Goal: Transaction & Acquisition: Purchase product/service

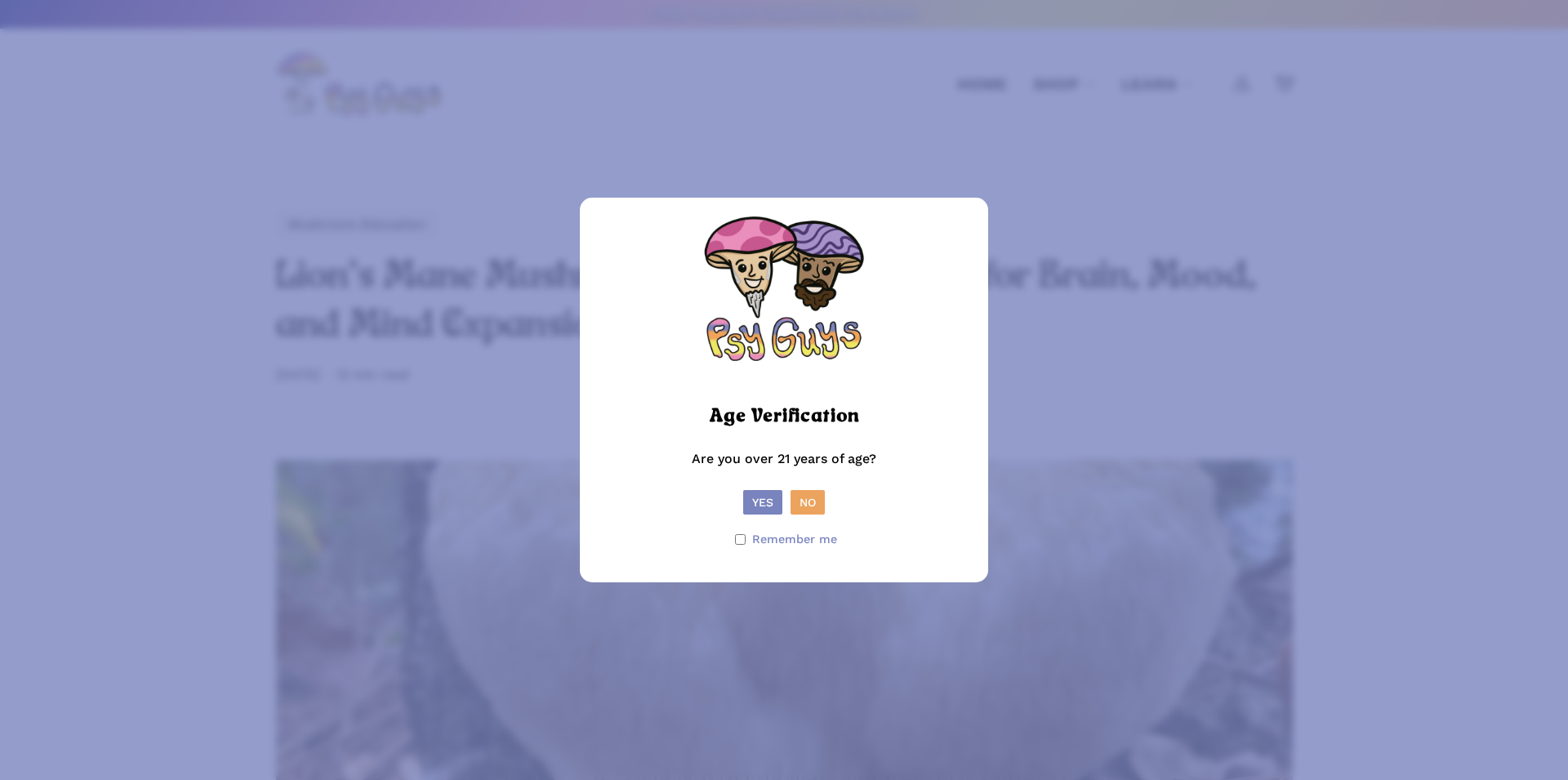
click at [754, 492] on button "Yes" at bounding box center [762, 502] width 39 height 24
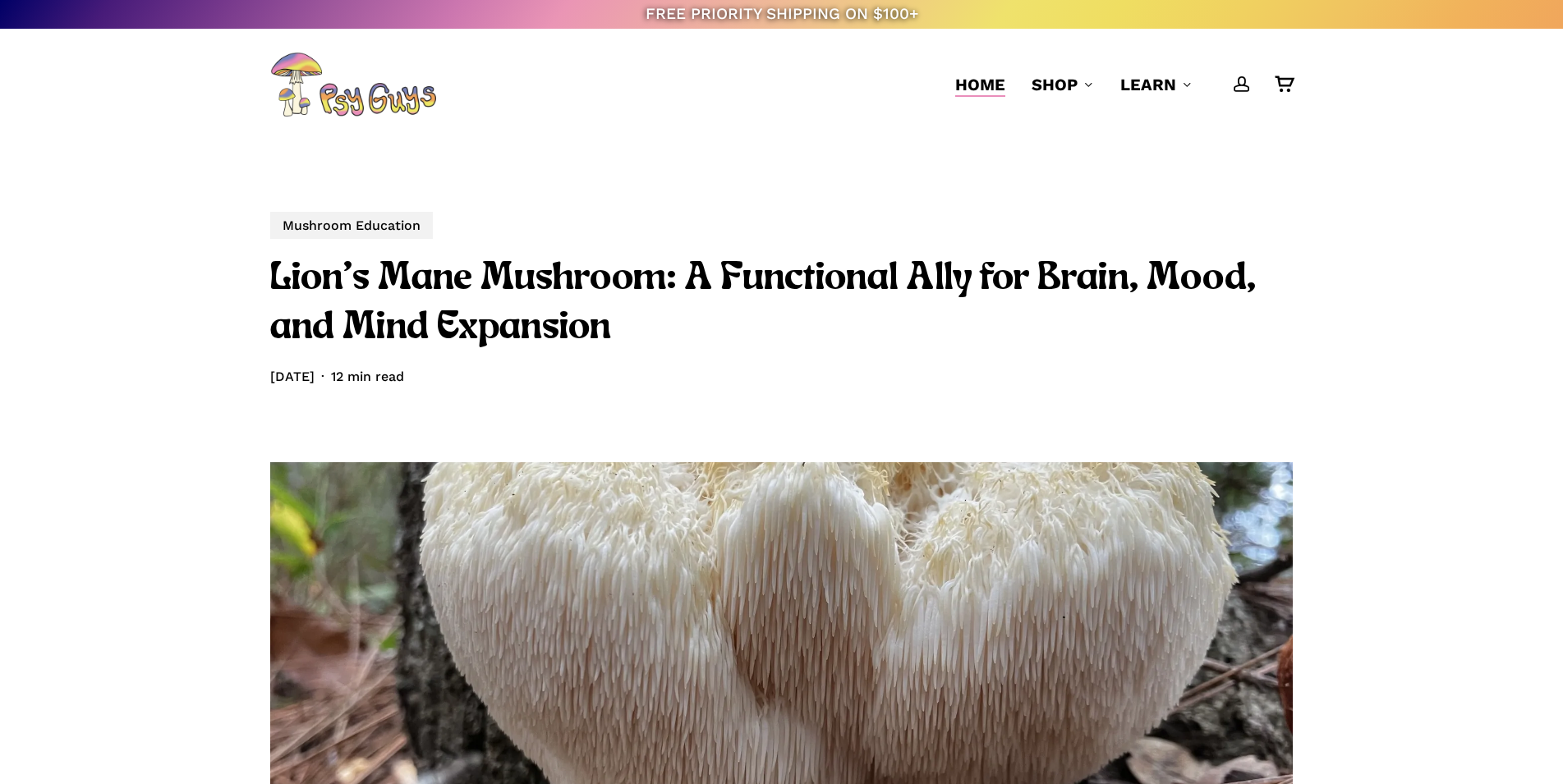
click at [988, 87] on span "Home" at bounding box center [979, 84] width 50 height 20
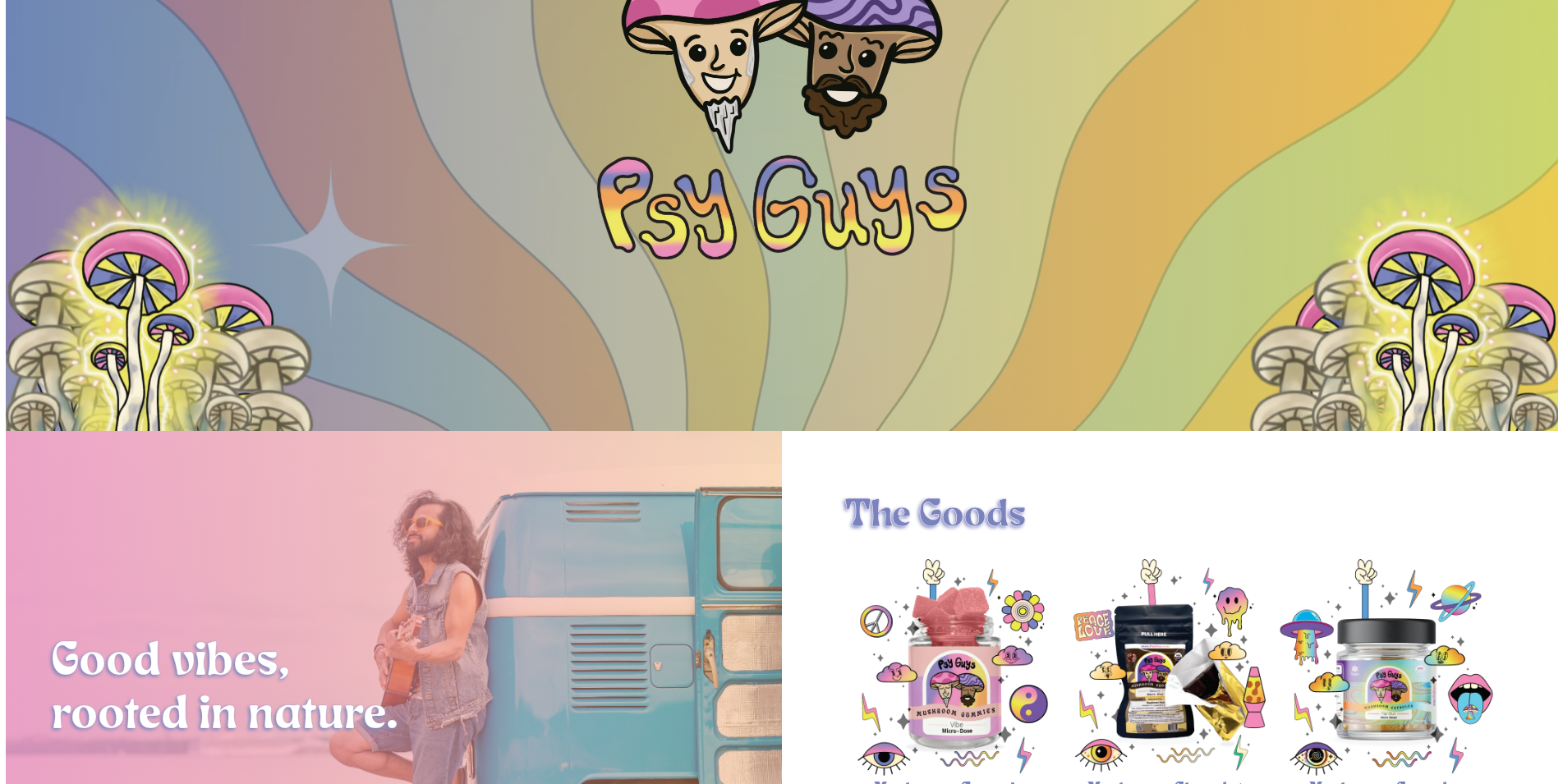
scroll to position [335, 0]
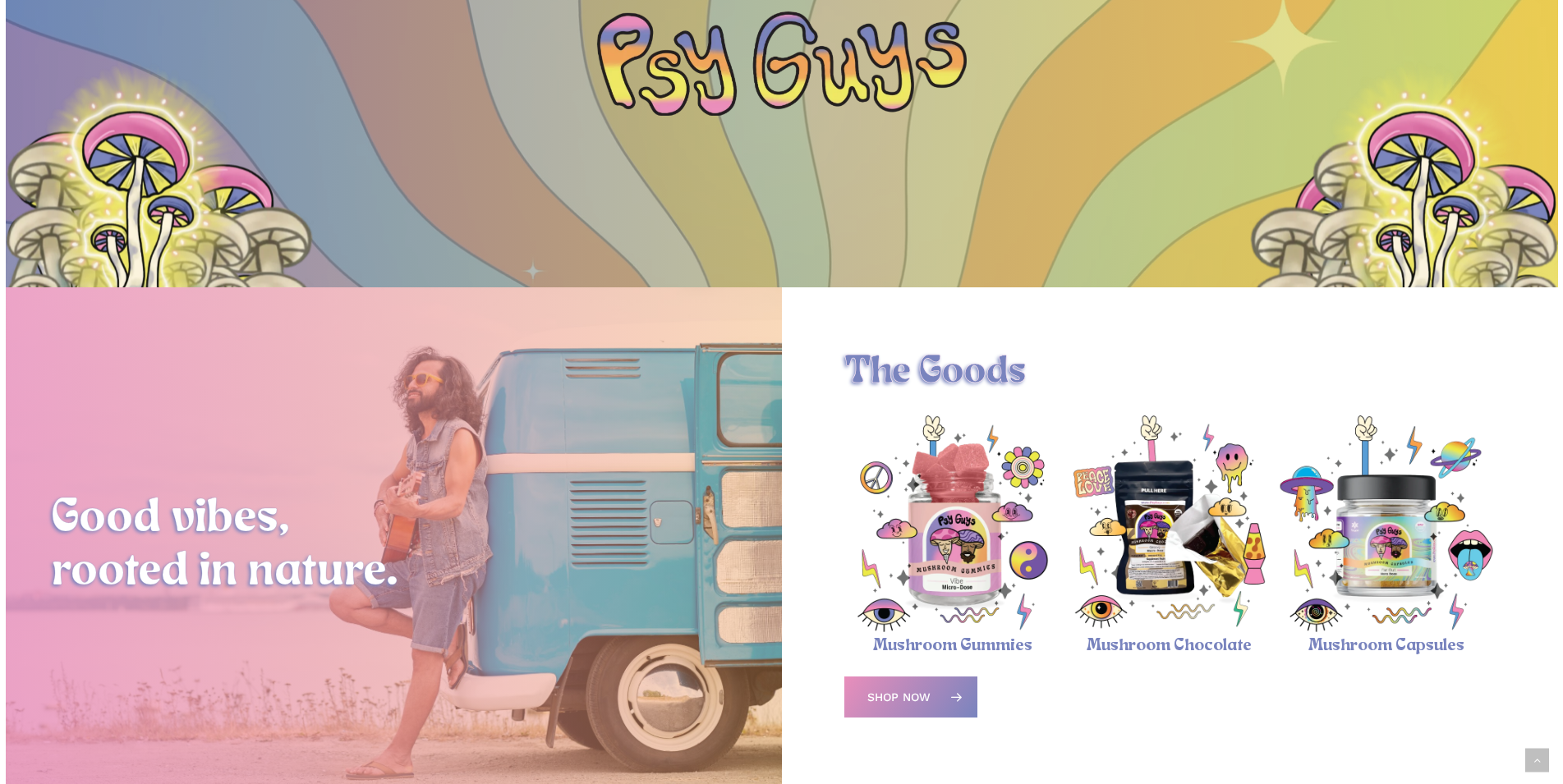
click at [1432, 535] on img "Magic Mushroom Capsules" at bounding box center [1386, 524] width 217 height 217
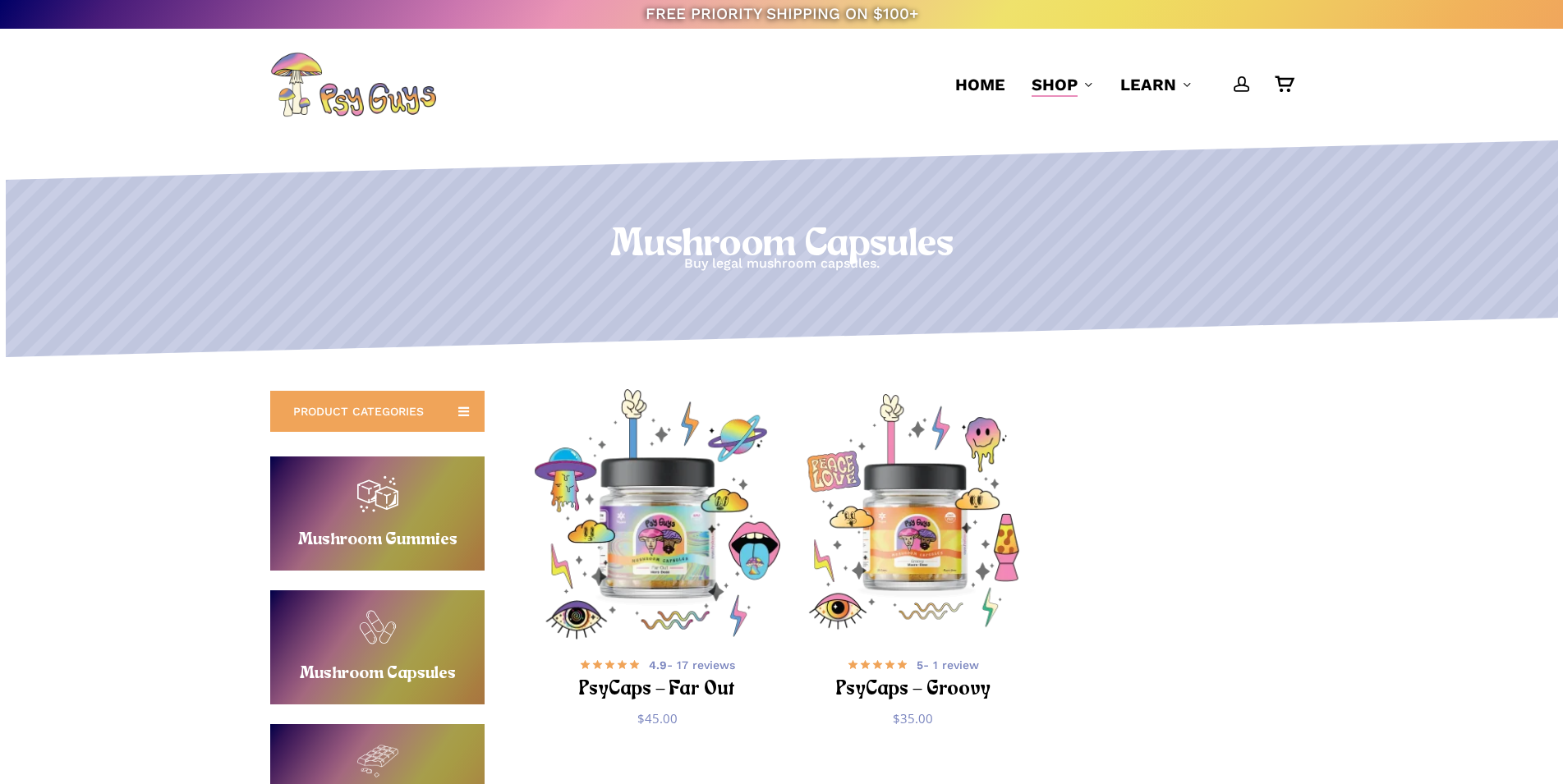
click at [660, 544] on img "PsyCaps - Far Out" at bounding box center [656, 514] width 250 height 250
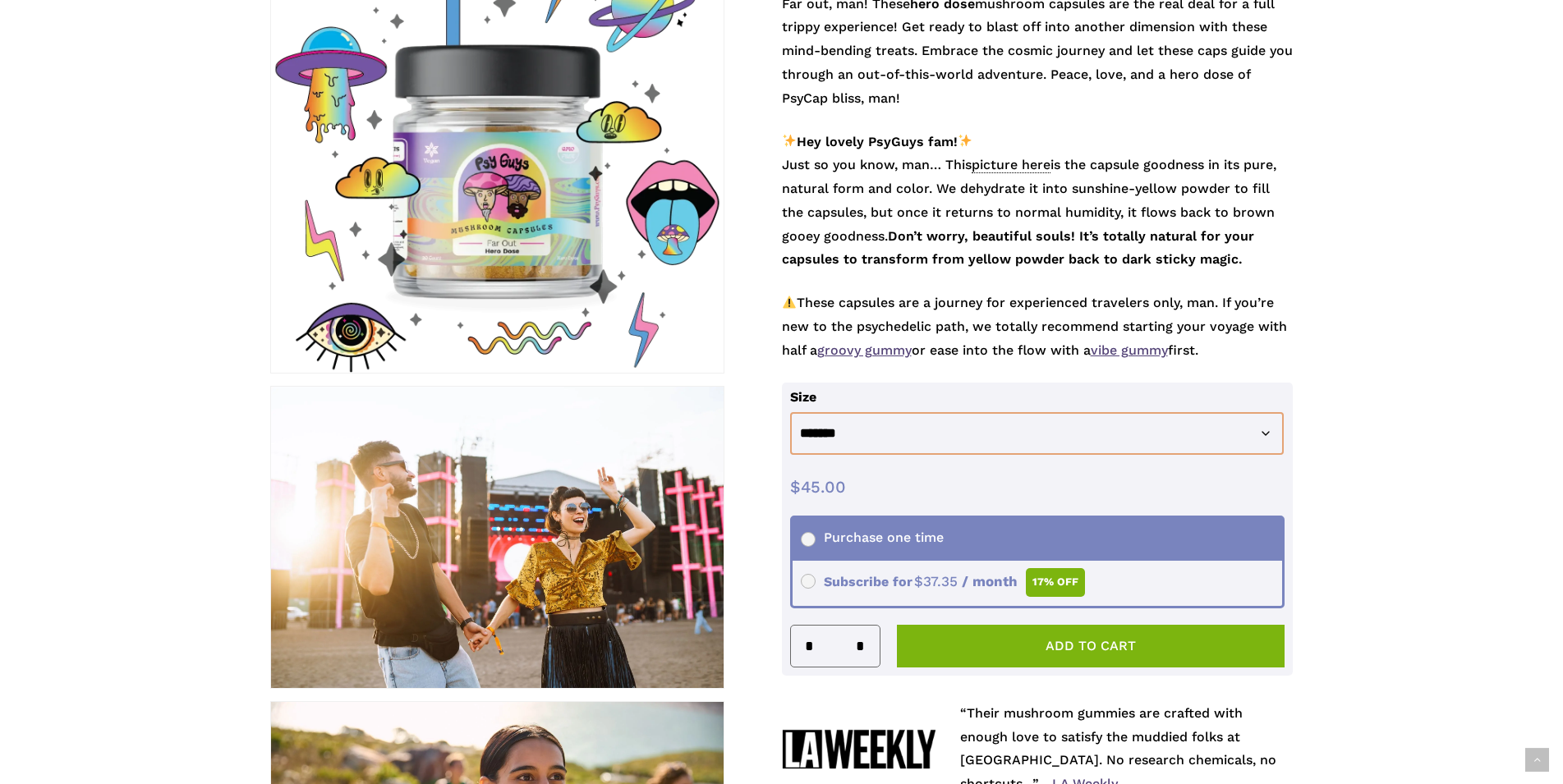
scroll to position [418, 0]
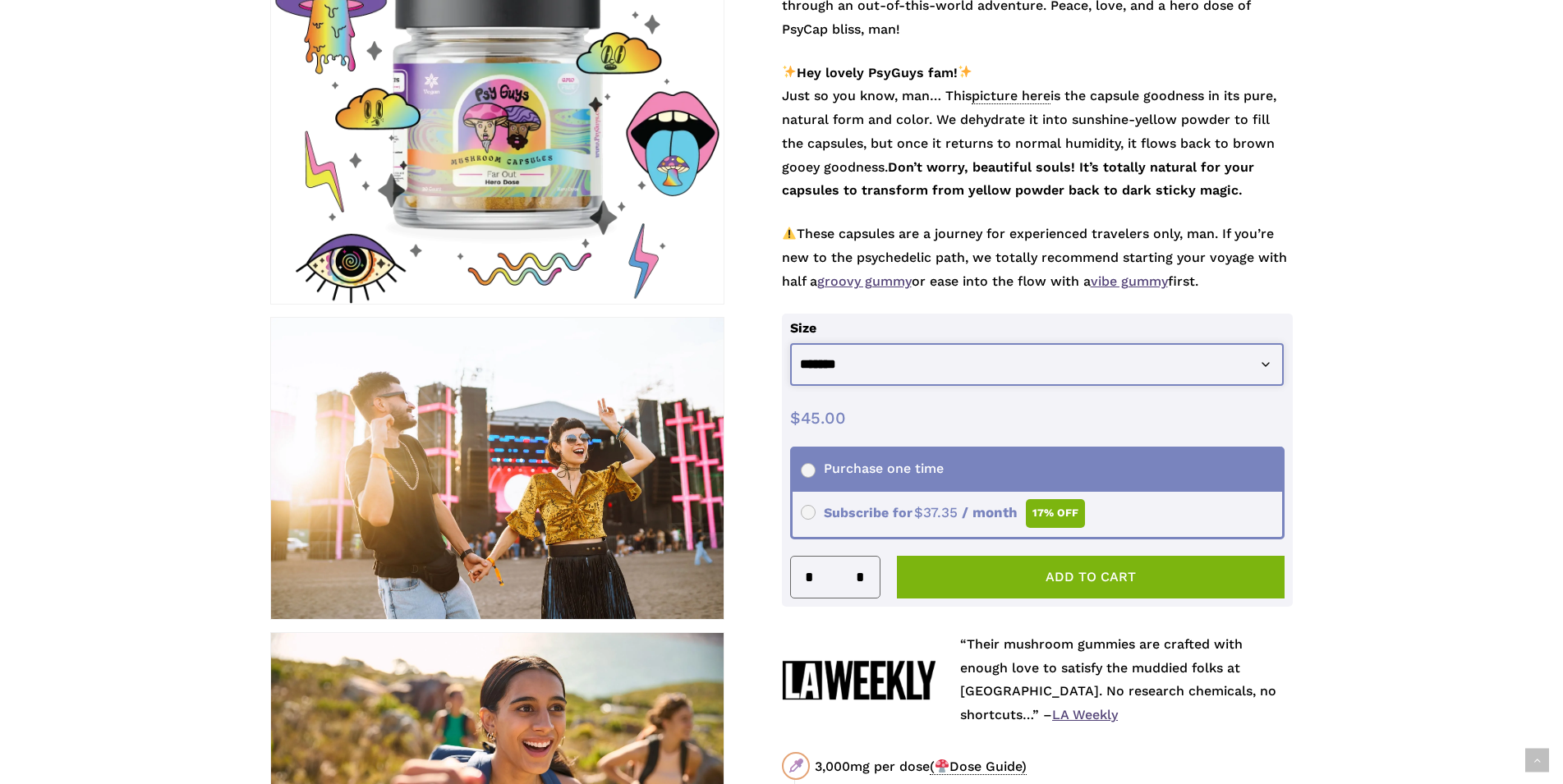
select select "********"
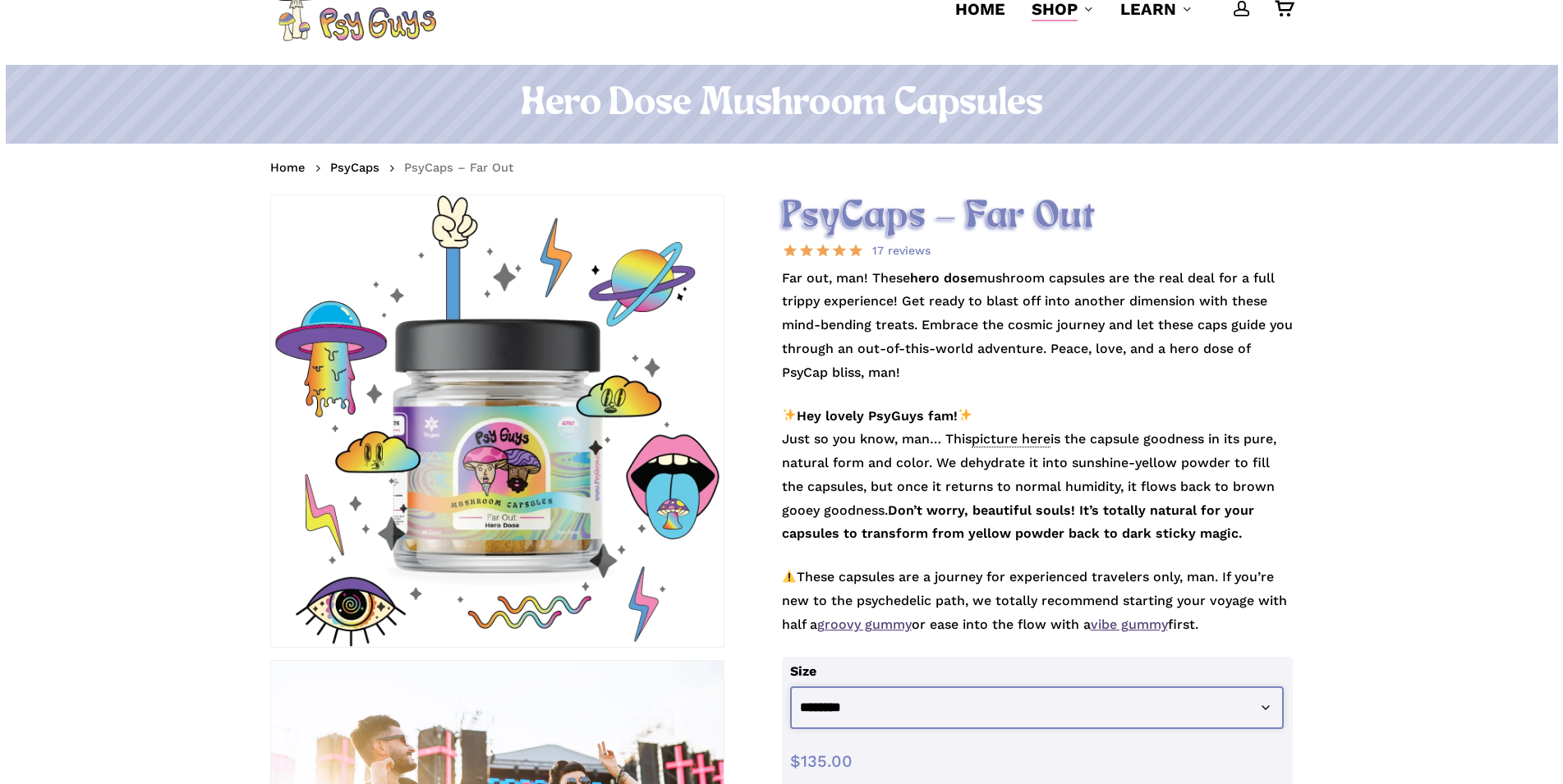
scroll to position [0, 0]
